Goal: Check status: Check status

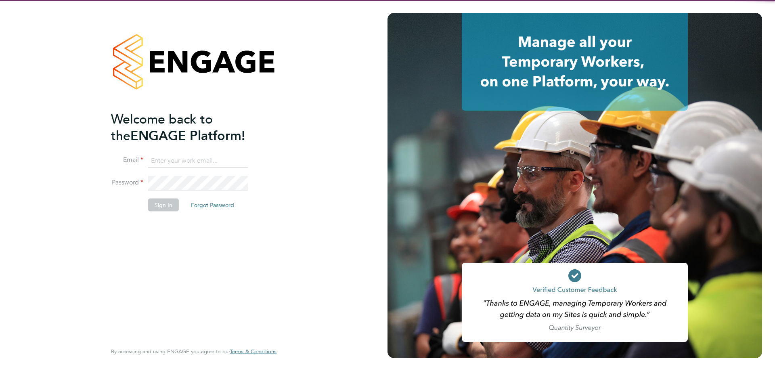
type input "[PERSON_NAME][EMAIL_ADDRESS][DOMAIN_NAME]"
click at [161, 206] on button "Sign In" at bounding box center [163, 204] width 31 height 13
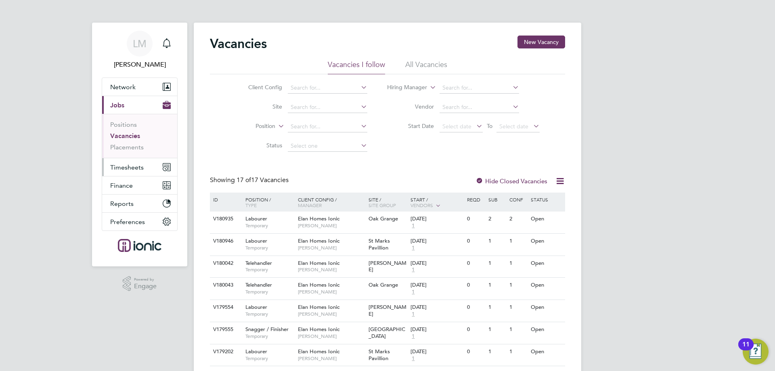
click at [137, 167] on span "Timesheets" at bounding box center [127, 168] width 34 height 8
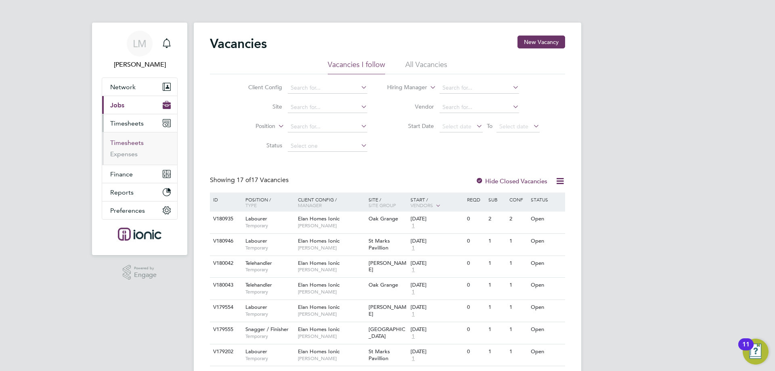
click at [132, 143] on link "Timesheets" at bounding box center [127, 143] width 34 height 8
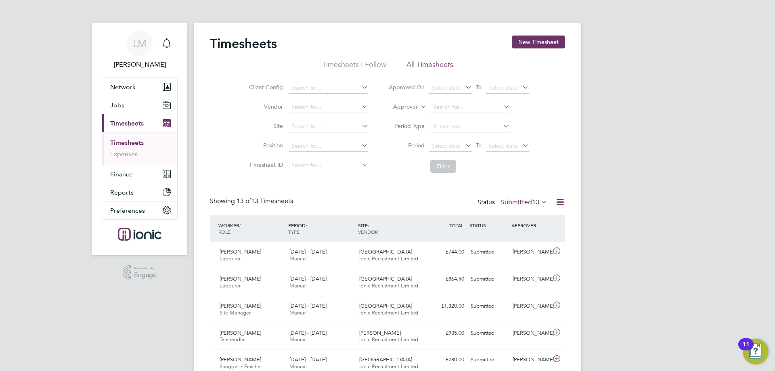
drag, startPoint x: 242, startPoint y: 203, endPoint x: 247, endPoint y: 203, distance: 5.3
click at [246, 203] on span "13 of" at bounding box center [244, 201] width 15 height 8
drag, startPoint x: 248, startPoint y: 203, endPoint x: 401, endPoint y: 202, distance: 153.1
click at [249, 204] on span "13 of" at bounding box center [244, 201] width 15 height 8
drag, startPoint x: 427, startPoint y: 202, endPoint x: 422, endPoint y: 202, distance: 5.3
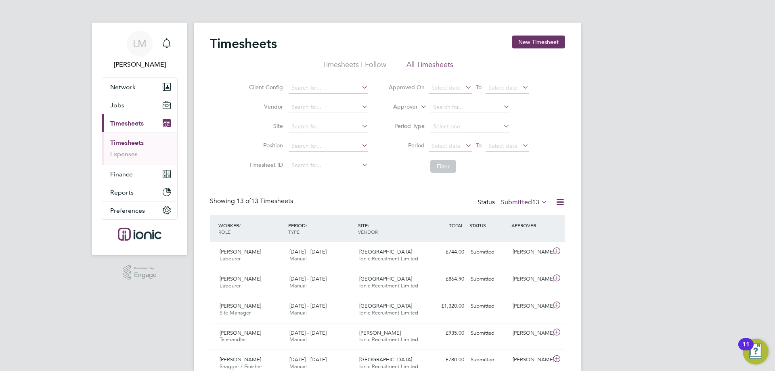
click at [424, 202] on div "Showing 13 of 13 Timesheets Status Submitted 13" at bounding box center [387, 206] width 355 height 18
click at [260, 202] on span "13 of 13 Timesheets" at bounding box center [265, 201] width 57 height 8
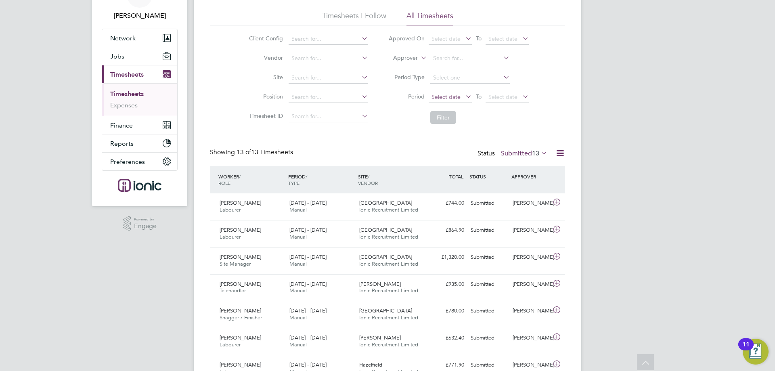
click at [445, 96] on span "Select date" at bounding box center [446, 96] width 29 height 7
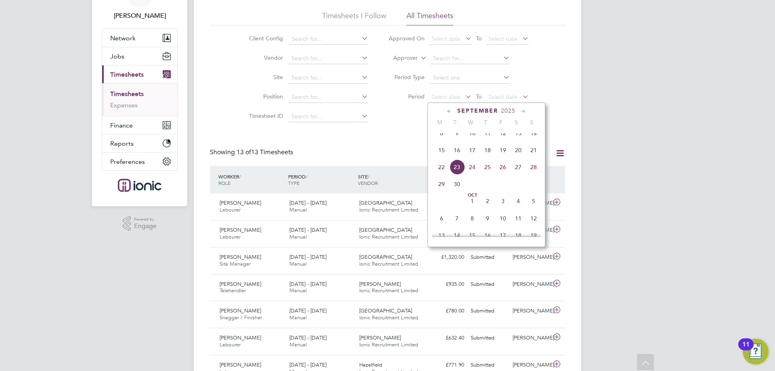
click at [439, 155] on span "15" at bounding box center [441, 150] width 15 height 15
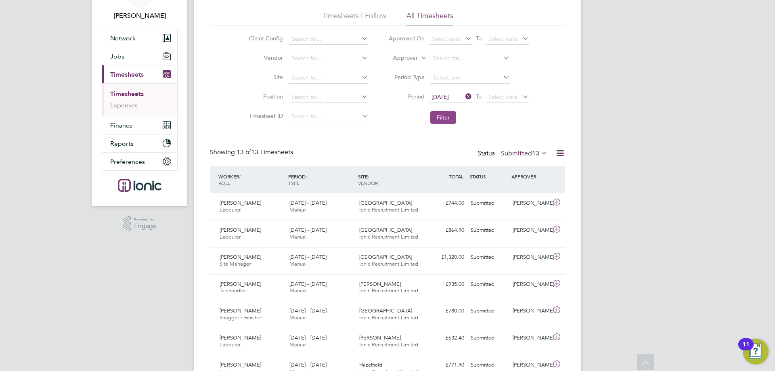
click at [446, 112] on button "Filter" at bounding box center [444, 117] width 26 height 13
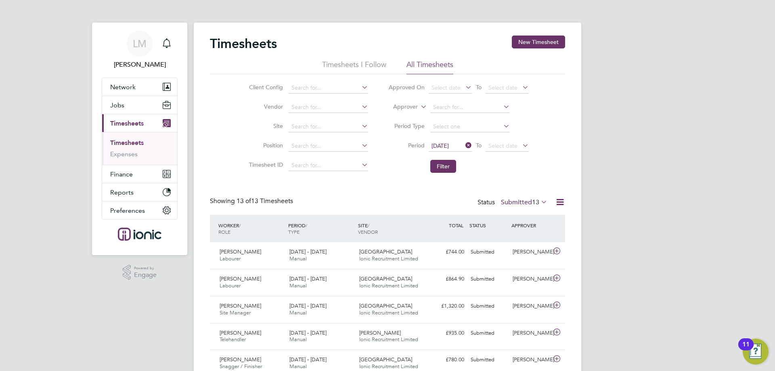
click at [529, 202] on label "Submitted 13" at bounding box center [524, 202] width 46 height 8
click at [539, 252] on li "1" at bounding box center [544, 250] width 11 height 11
click at [510, 202] on label "Submitted 13" at bounding box center [524, 202] width 46 height 8
click at [518, 245] on li "Submitted" at bounding box center [520, 239] width 37 height 11
drag, startPoint x: 515, startPoint y: 209, endPoint x: 517, endPoint y: 205, distance: 4.7
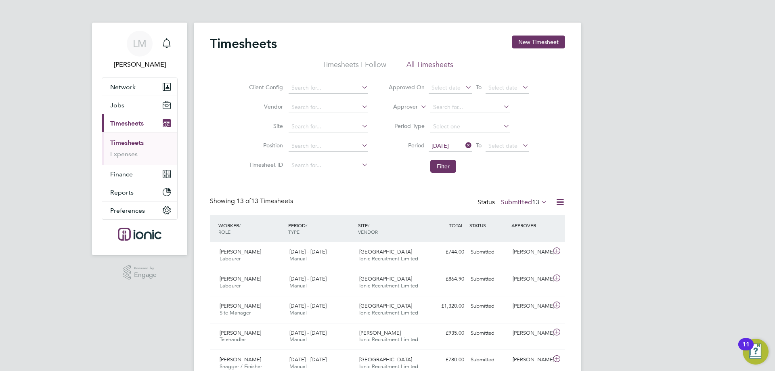
click at [515, 208] on div "Showing 13 of 13 Timesheets Status Submitted 13" at bounding box center [387, 206] width 355 height 18
click at [518, 204] on label "Submitted 13" at bounding box center [524, 202] width 46 height 8
click at [519, 250] on li "Approved" at bounding box center [520, 250] width 37 height 11
